Goal: Transaction & Acquisition: Book appointment/travel/reservation

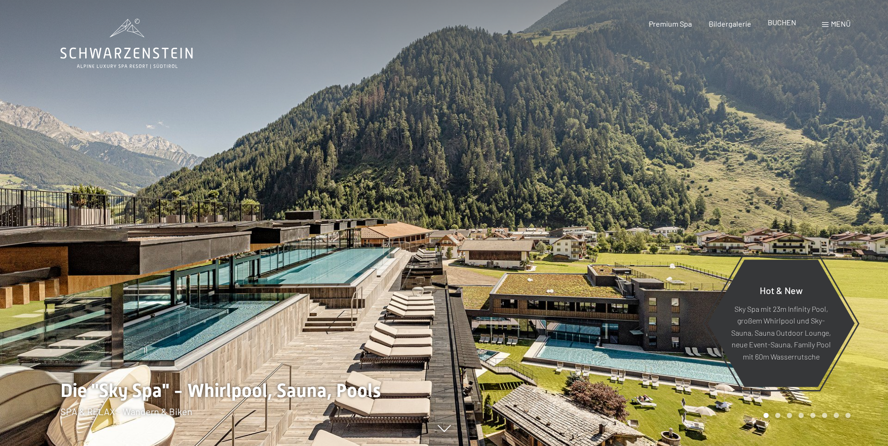
click at [788, 24] on span "BUCHEN" at bounding box center [781, 22] width 29 height 9
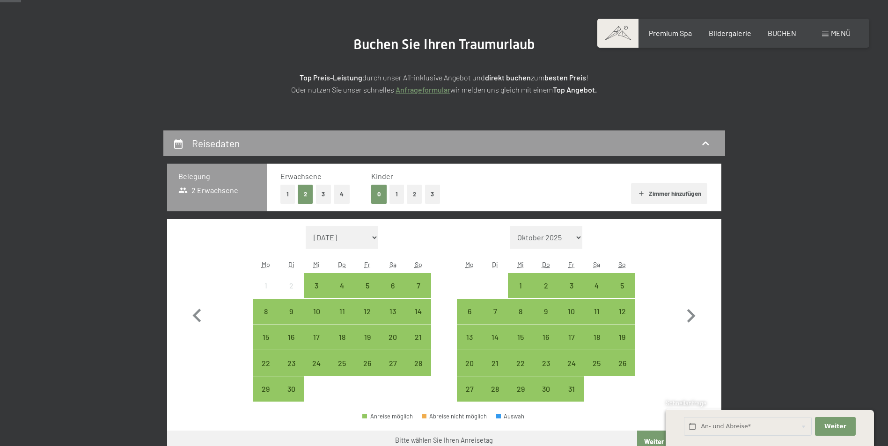
scroll to position [94, 0]
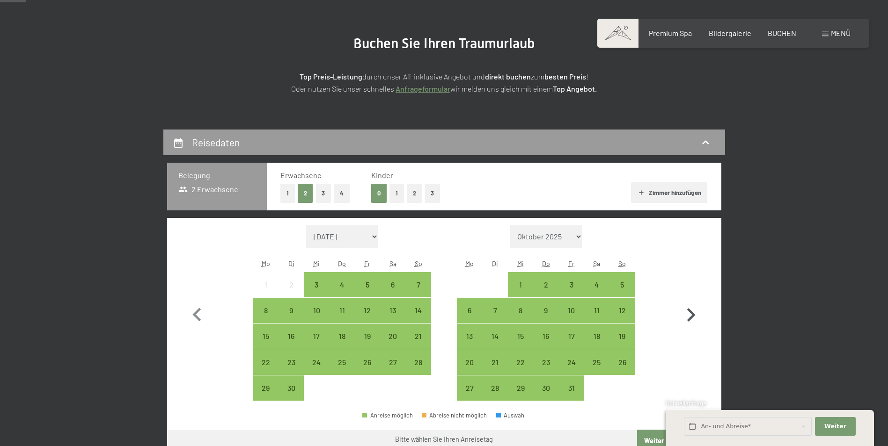
click at [692, 317] on icon "button" at bounding box center [691, 315] width 8 height 14
select select "[DATE]"
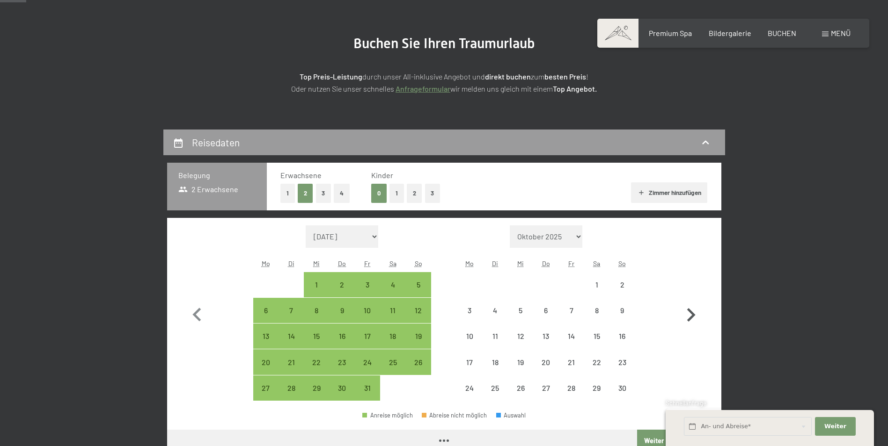
select select "[DATE]"
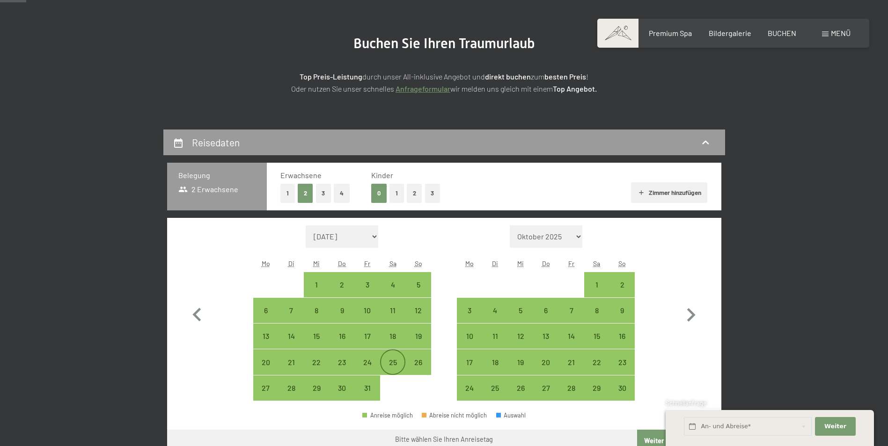
click at [403, 360] on div "25" at bounding box center [392, 370] width 23 height 23
select select "[DATE]"
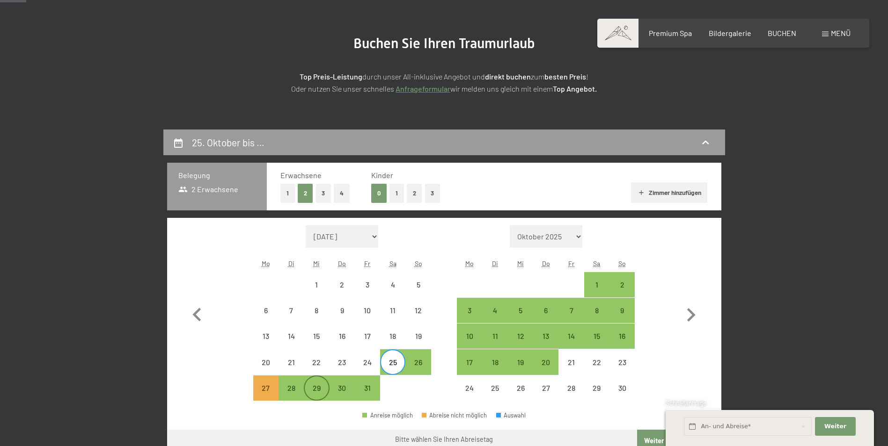
click at [319, 391] on div "29" at bounding box center [316, 396] width 23 height 23
select select "[DATE]"
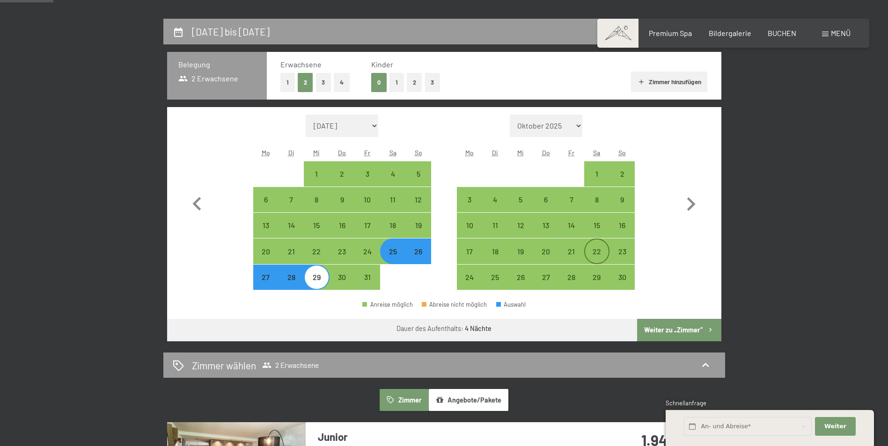
scroll to position [234, 0]
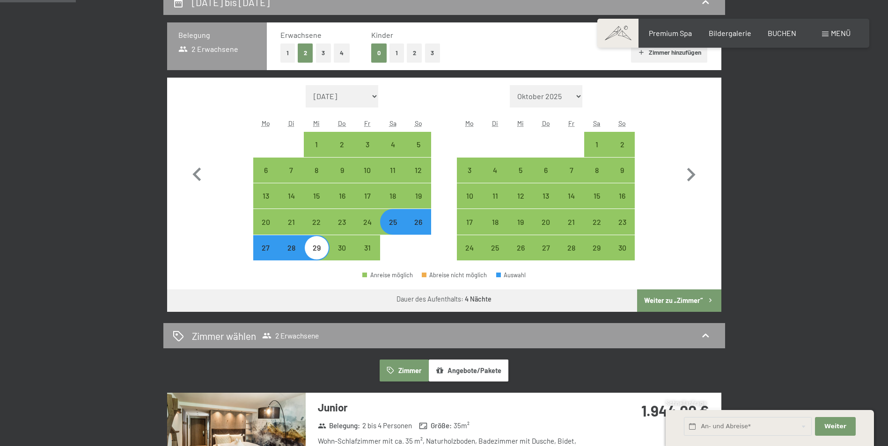
click at [663, 301] on button "Weiter zu „Zimmer“" at bounding box center [679, 301] width 84 height 22
select select "[DATE]"
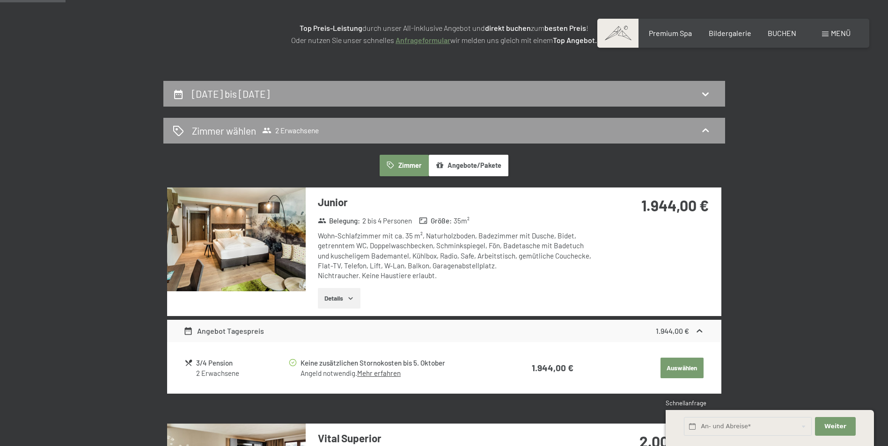
scroll to position [130, 0]
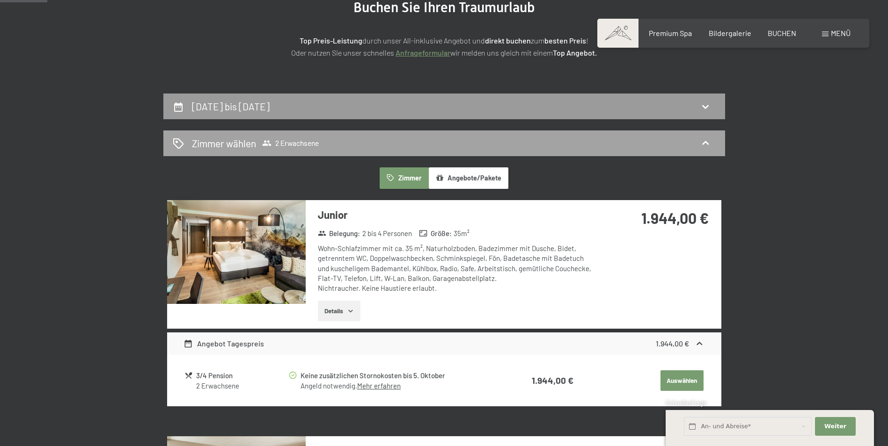
click at [697, 144] on div "Zimmer wählen 2 Erwachsene" at bounding box center [444, 144] width 543 height 14
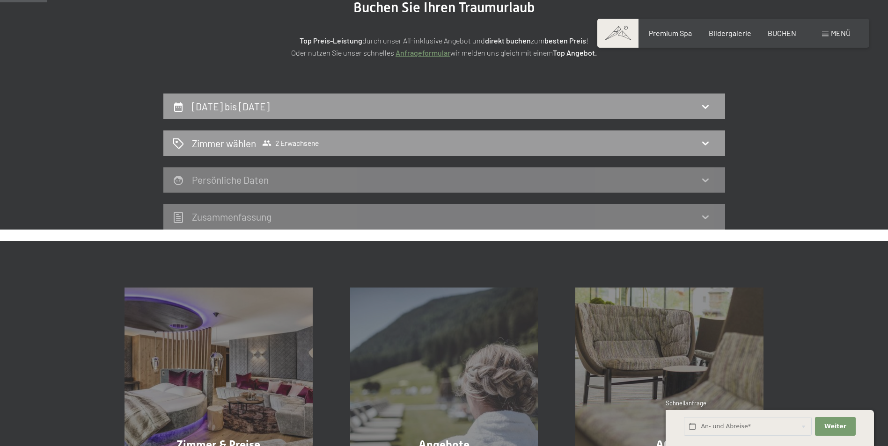
click at [177, 102] on icon at bounding box center [178, 107] width 11 height 11
select select "[DATE]"
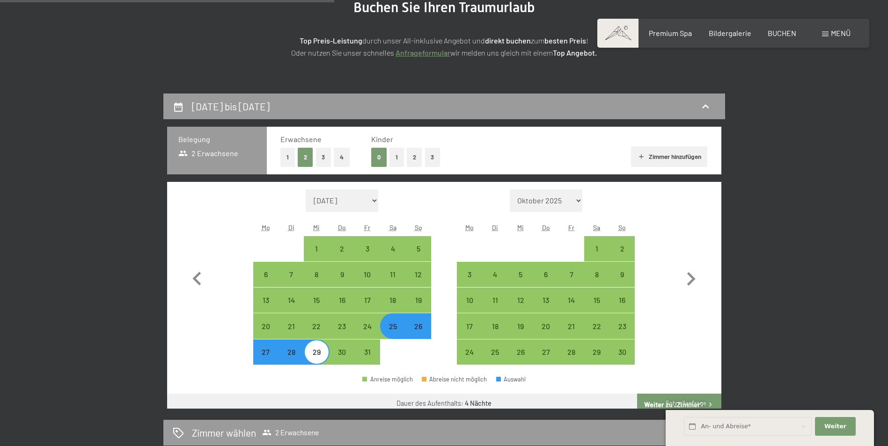
scroll to position [223, 0]
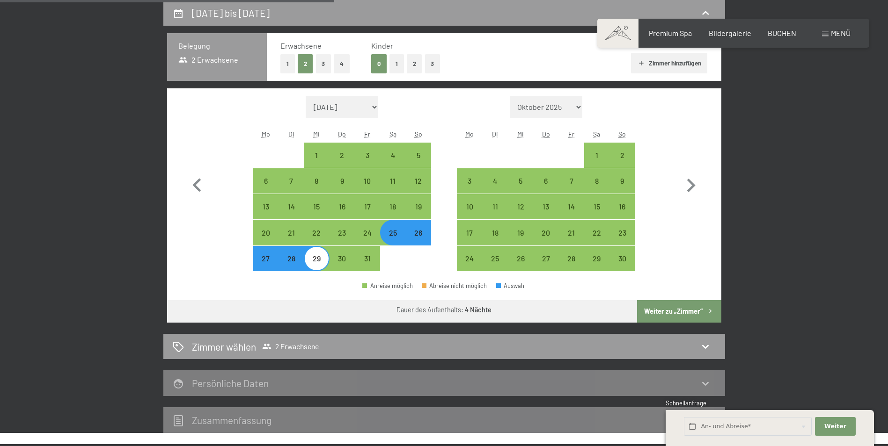
click at [411, 66] on button "2" at bounding box center [414, 63] width 15 height 19
select select "[DATE]"
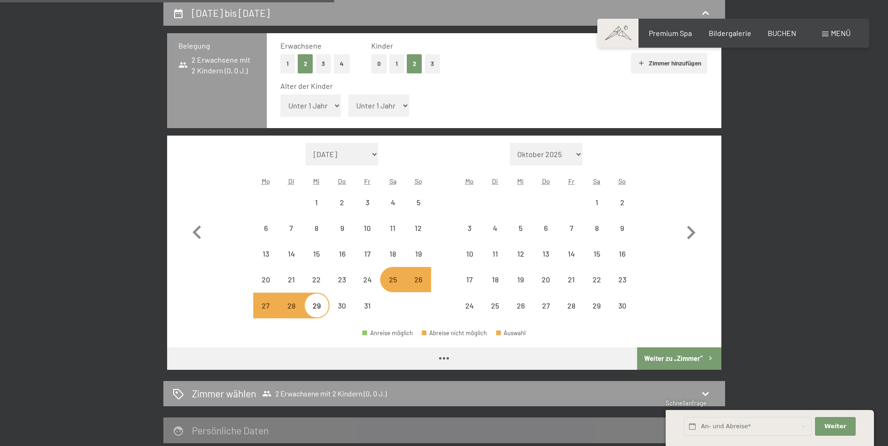
select select "[DATE]"
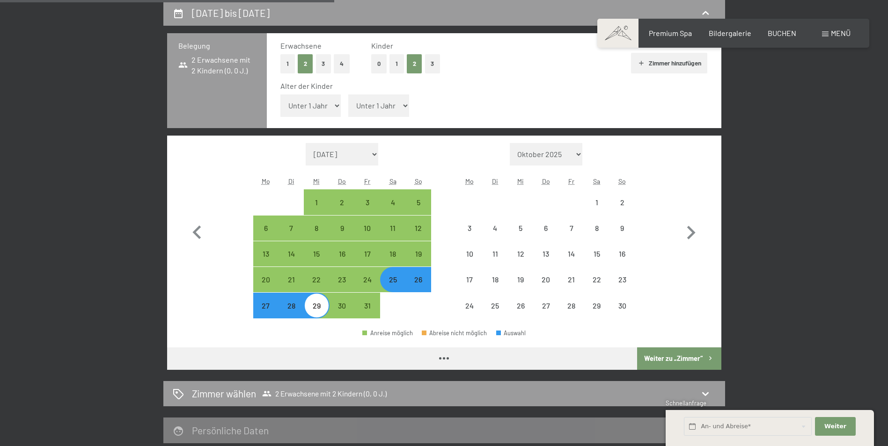
select select "[DATE]"
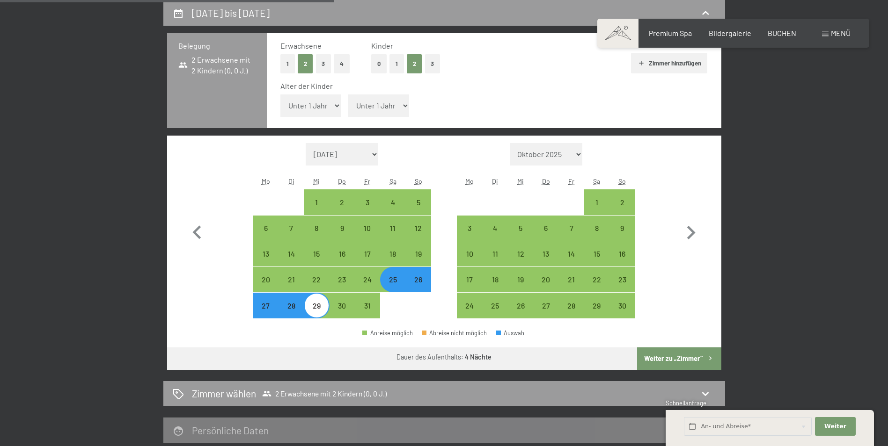
click at [334, 102] on select "Unter 1 Jahr 1 Jahr 2 Jahre 3 Jahre 4 Jahre 5 Jahre 6 Jahre 7 Jahre 8 Jahre 9 J…" at bounding box center [310, 106] width 61 height 22
select select "8"
click at [280, 95] on select "Unter 1 Jahr 1 Jahr 2 Jahre 3 Jahre 4 Jahre 5 Jahre 6 Jahre 7 Jahre 8 Jahre 9 J…" at bounding box center [310, 106] width 61 height 22
select select "[DATE]"
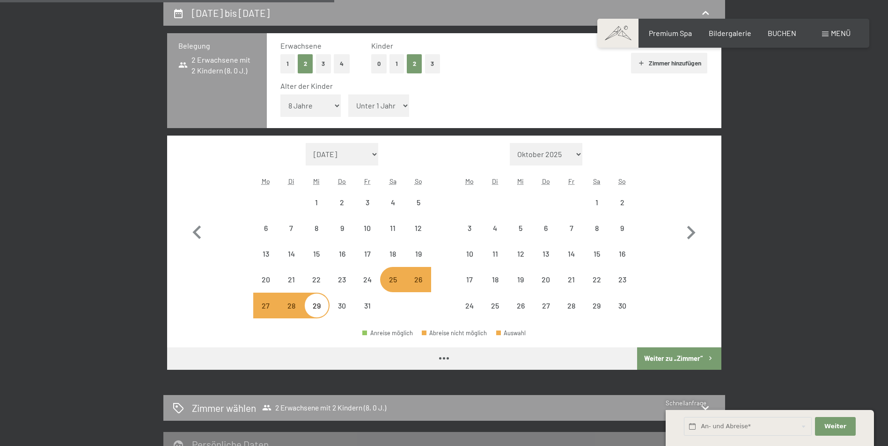
click at [400, 105] on select "Unter 1 Jahr 1 Jahr 2 Jahre 3 Jahre 4 Jahre 5 Jahre 6 Jahre 7 Jahre 8 Jahre 9 J…" at bounding box center [378, 106] width 61 height 22
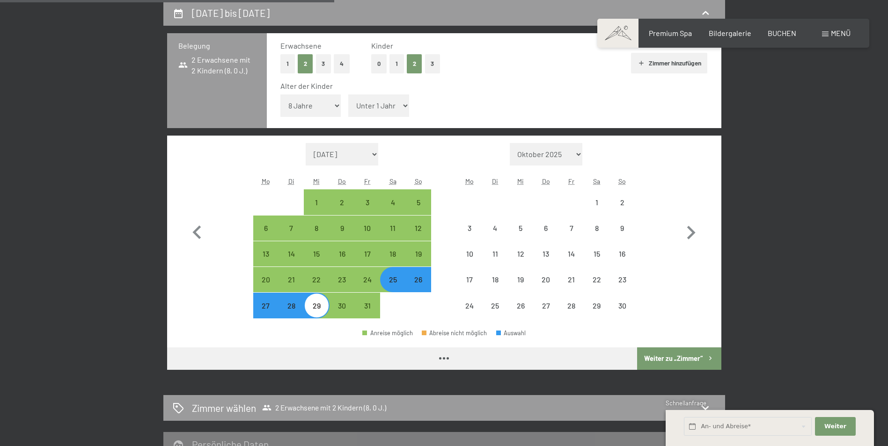
select select "[DATE]"
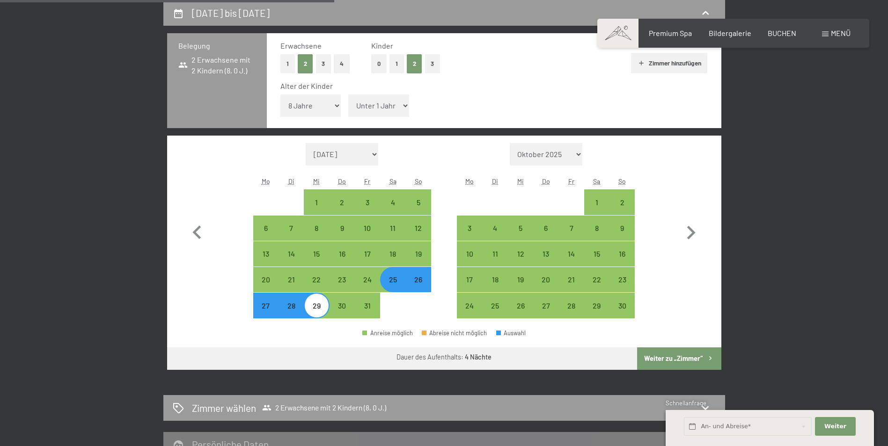
select select "4"
click at [348, 95] on select "Unter 1 Jahr 1 Jahr 2 Jahre 3 Jahre 4 Jahre 5 Jahre 6 Jahre 7 Jahre 8 Jahre 9 J…" at bounding box center [378, 106] width 61 height 22
select select "[DATE]"
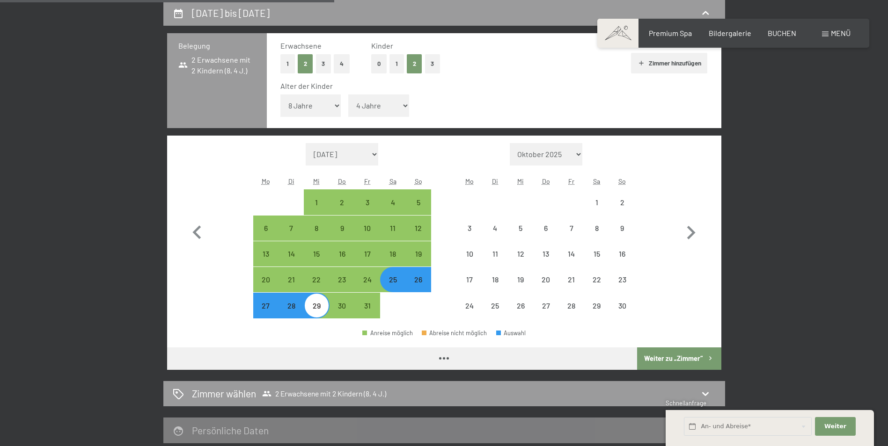
select select "[DATE]"
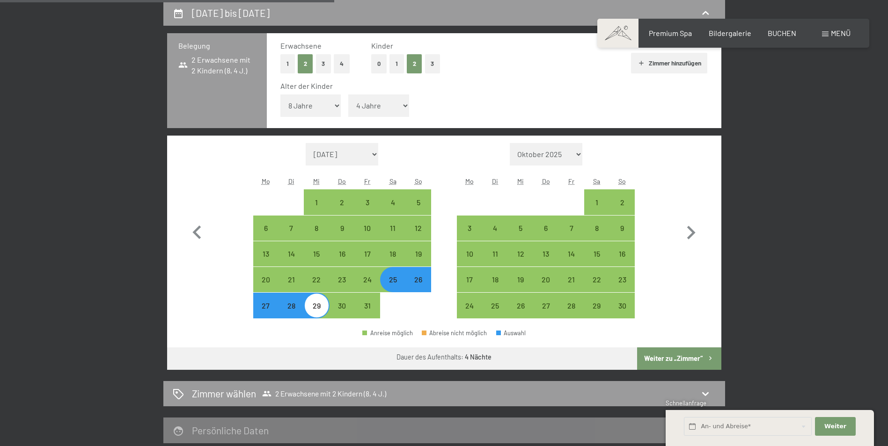
click at [664, 356] on button "Weiter zu „Zimmer“" at bounding box center [679, 359] width 84 height 22
select select "[DATE]"
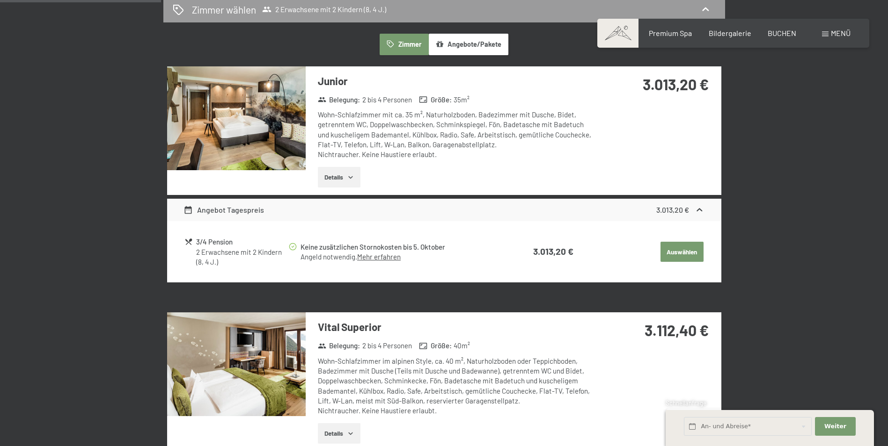
scroll to position [317, 0]
